Goal: Task Accomplishment & Management: Complete application form

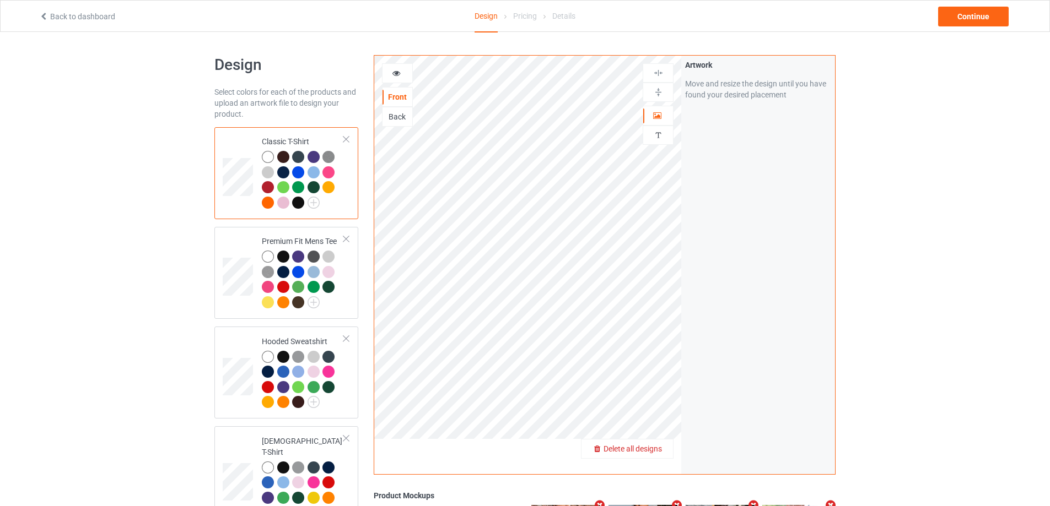
click at [658, 445] on span "Delete all designs" at bounding box center [632, 449] width 58 height 9
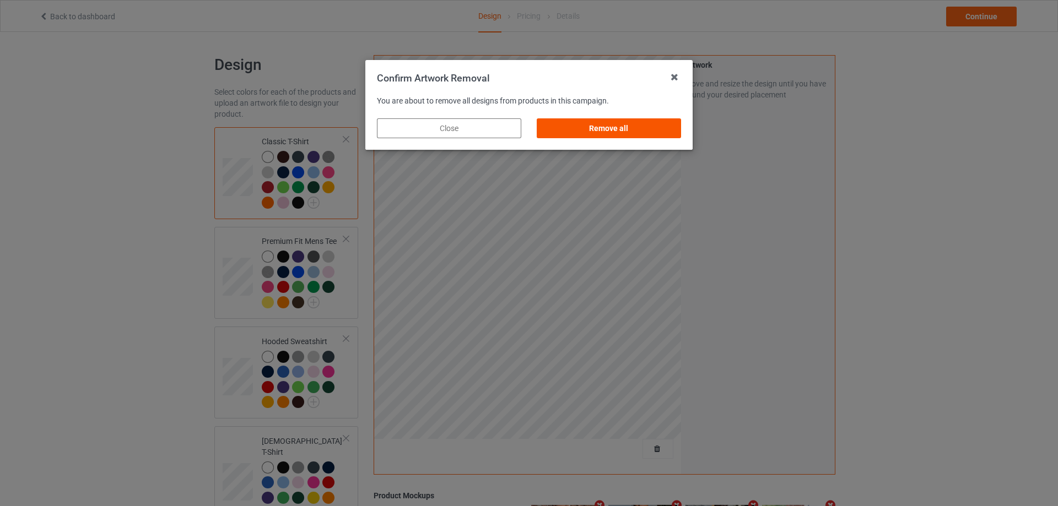
click at [665, 126] on div "Remove all" at bounding box center [609, 128] width 144 height 20
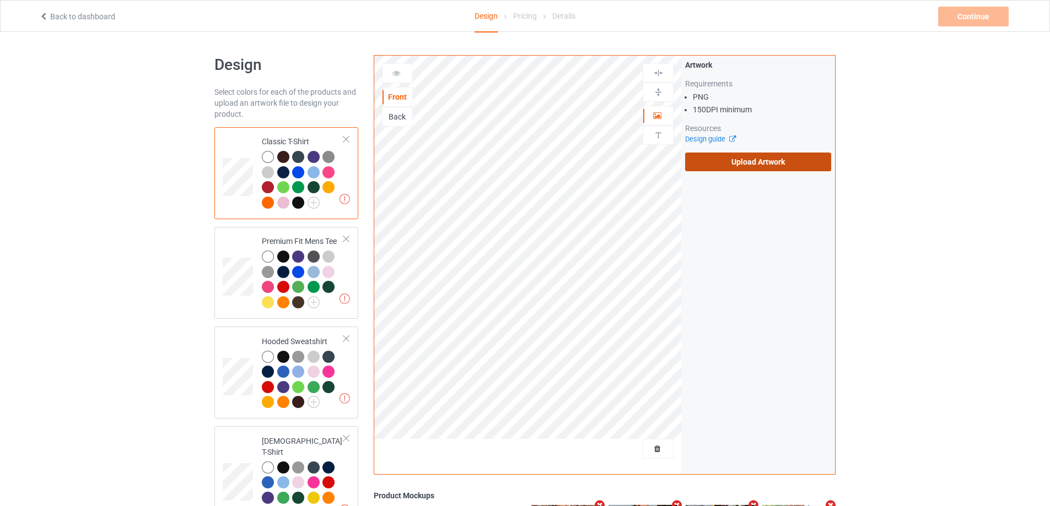
click at [742, 169] on label "Upload Artwork" at bounding box center [758, 162] width 146 height 19
click at [0, 0] on input "Upload Artwork" at bounding box center [0, 0] width 0 height 0
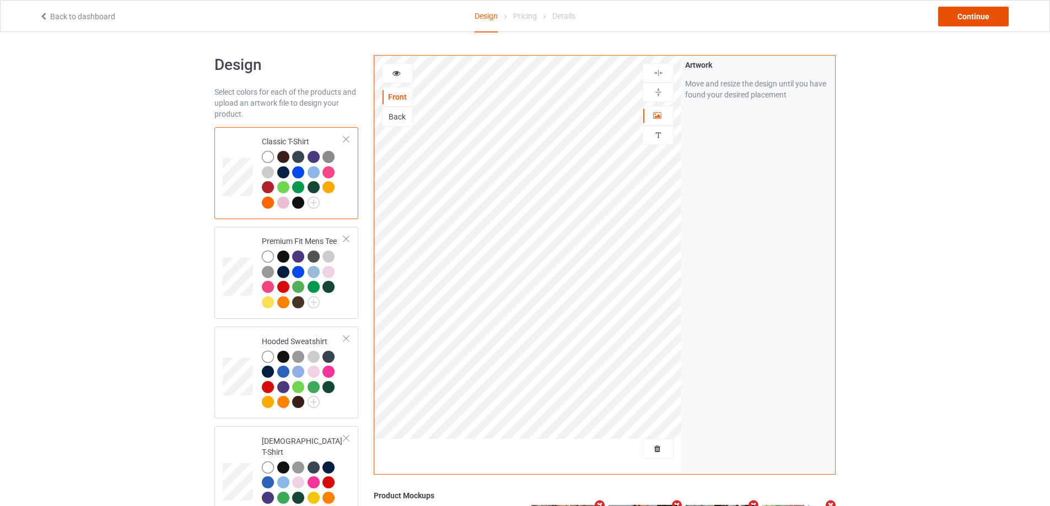
click at [953, 22] on div "Continue" at bounding box center [973, 17] width 71 height 20
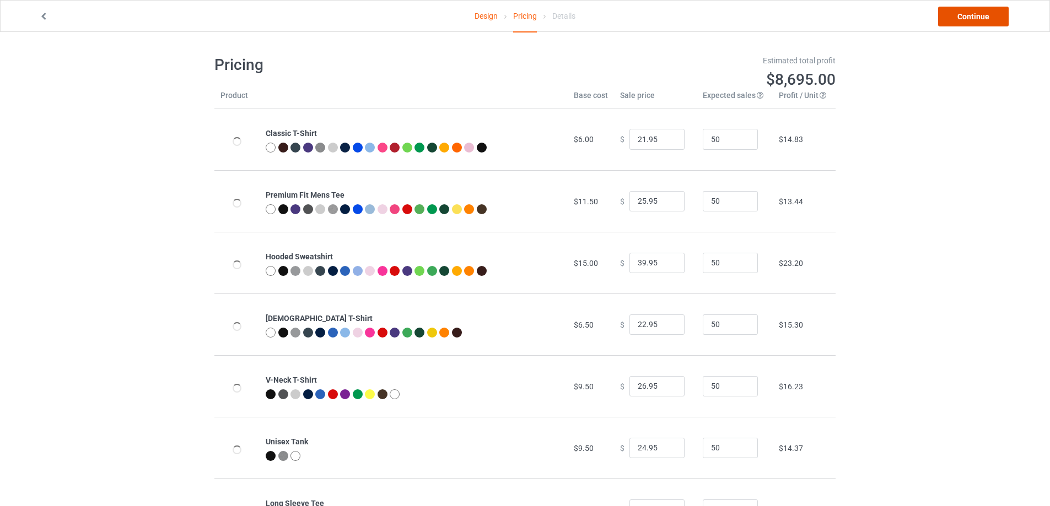
click at [957, 18] on link "Continue" at bounding box center [973, 17] width 71 height 20
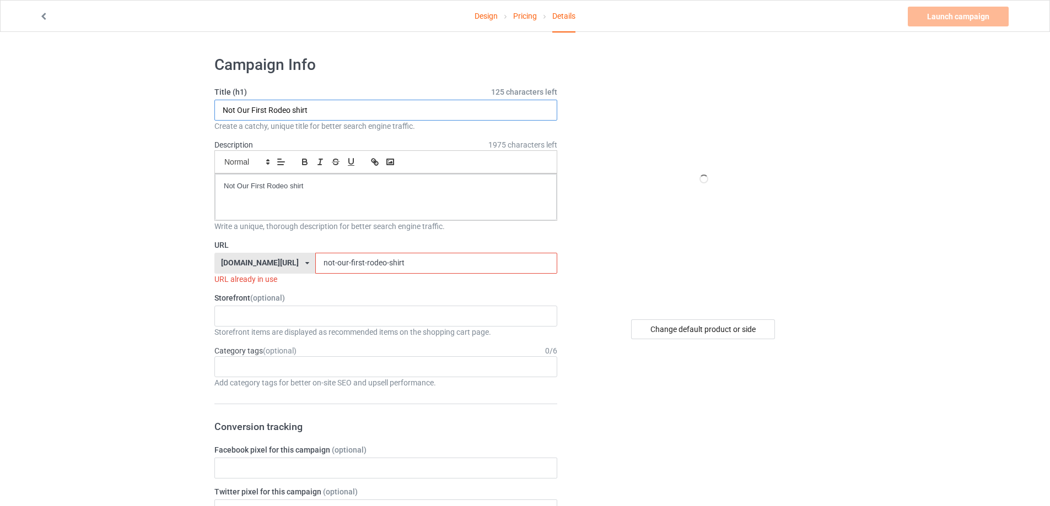
drag, startPoint x: 166, startPoint y: 108, endPoint x: 126, endPoint y: 109, distance: 40.2
paste input "Rolled Em Pocket"
type input "Rolled Em Pocket shirt"
drag, startPoint x: 309, startPoint y: 182, endPoint x: 184, endPoint y: 182, distance: 124.5
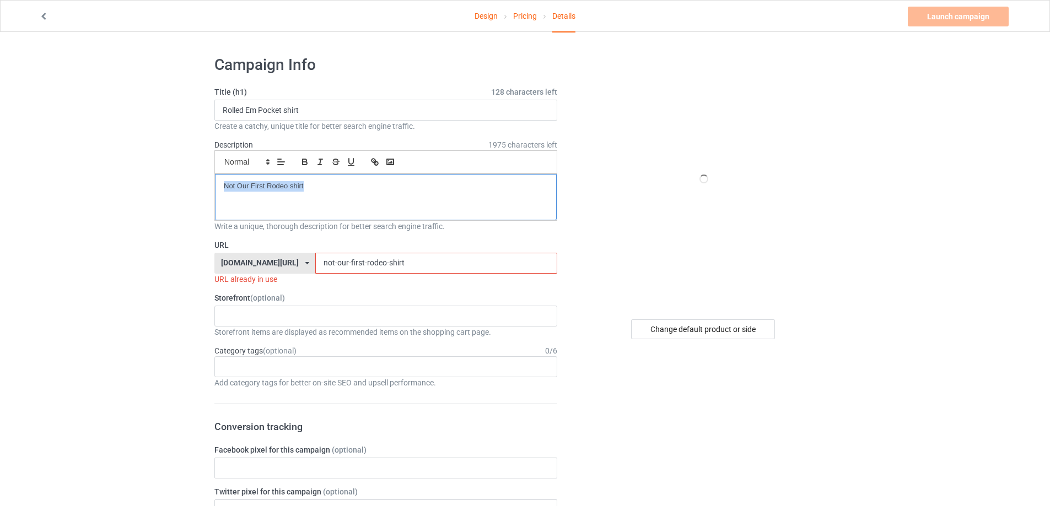
drag, startPoint x: 391, startPoint y: 266, endPoint x: 219, endPoint y: 251, distance: 172.0
paste input "rolled-em-pocket"
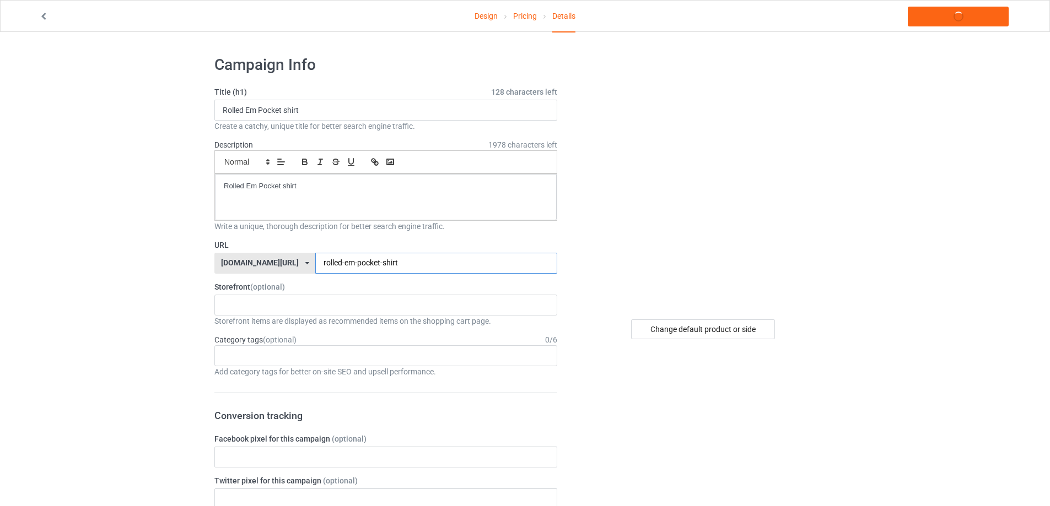
type input "rolled-em-pocket-shirt"
drag, startPoint x: 179, startPoint y: 186, endPoint x: 205, endPoint y: 176, distance: 27.5
copy p "Rolled Em Pocket shirt"
click at [969, 12] on link "Launch campaign" at bounding box center [957, 17] width 101 height 20
